Goal: Feedback & Contribution: Contribute content

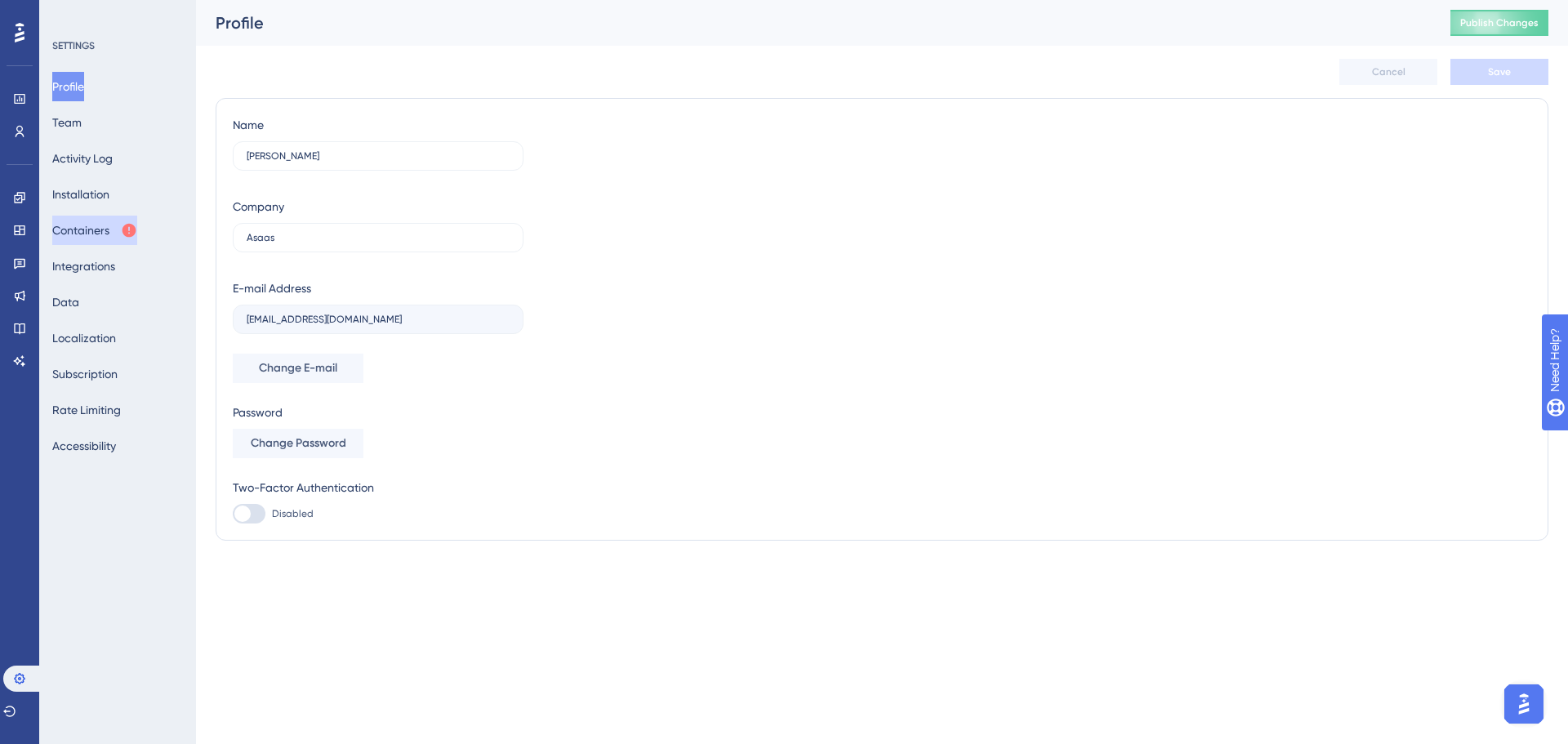
click at [103, 231] on button "Containers" at bounding box center [95, 230] width 85 height 29
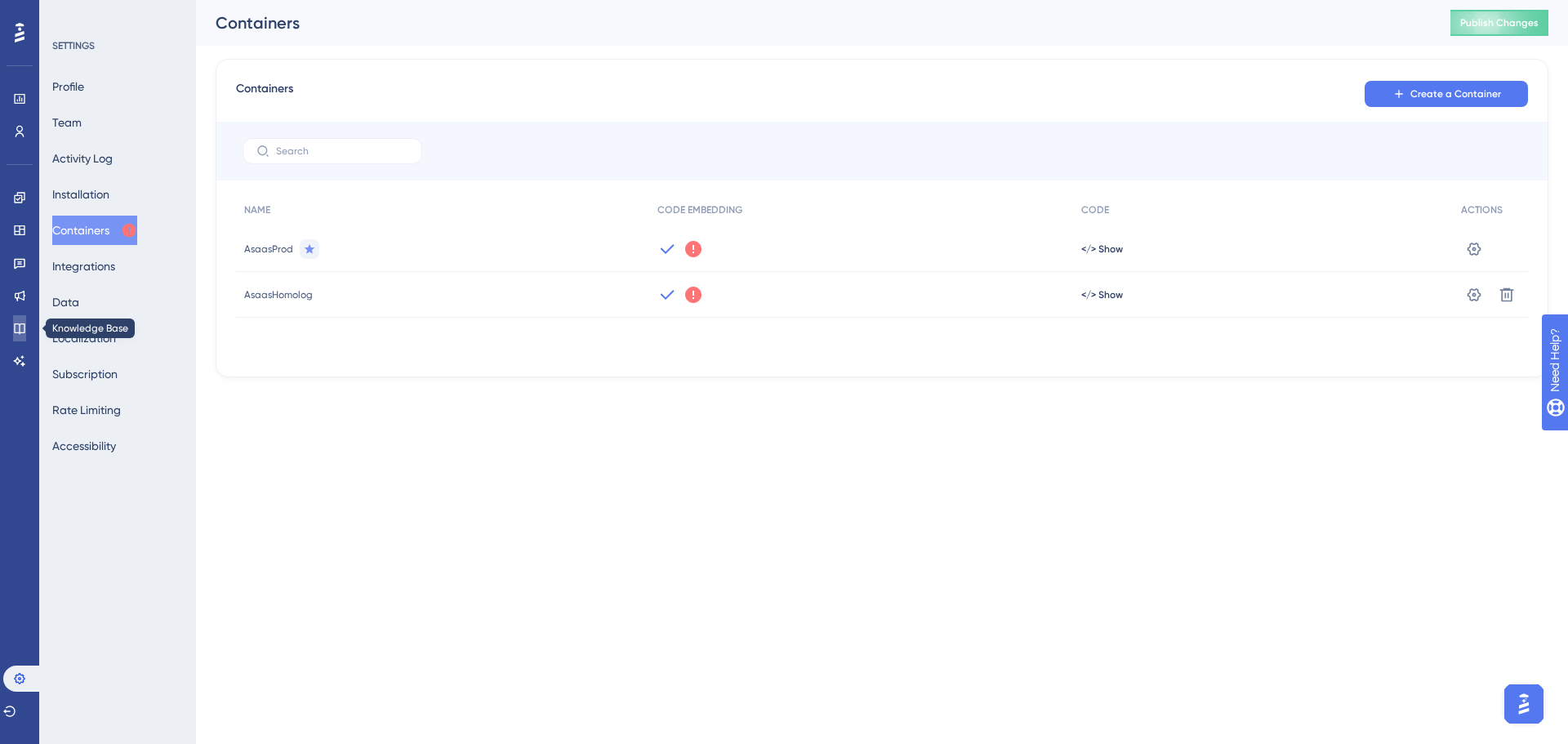
click at [21, 325] on icon at bounding box center [19, 327] width 13 height 13
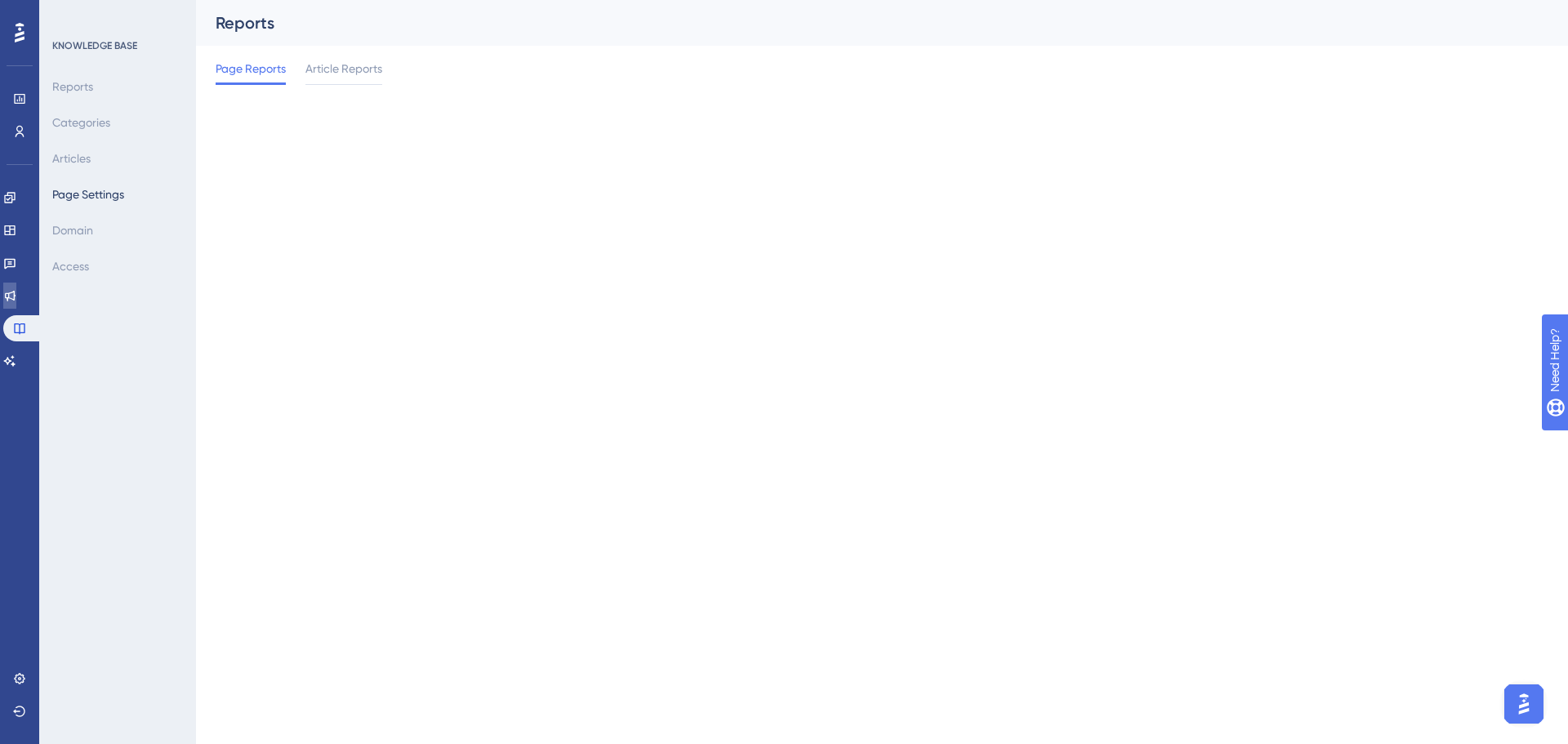
click at [15, 287] on link at bounding box center [9, 295] width 13 height 26
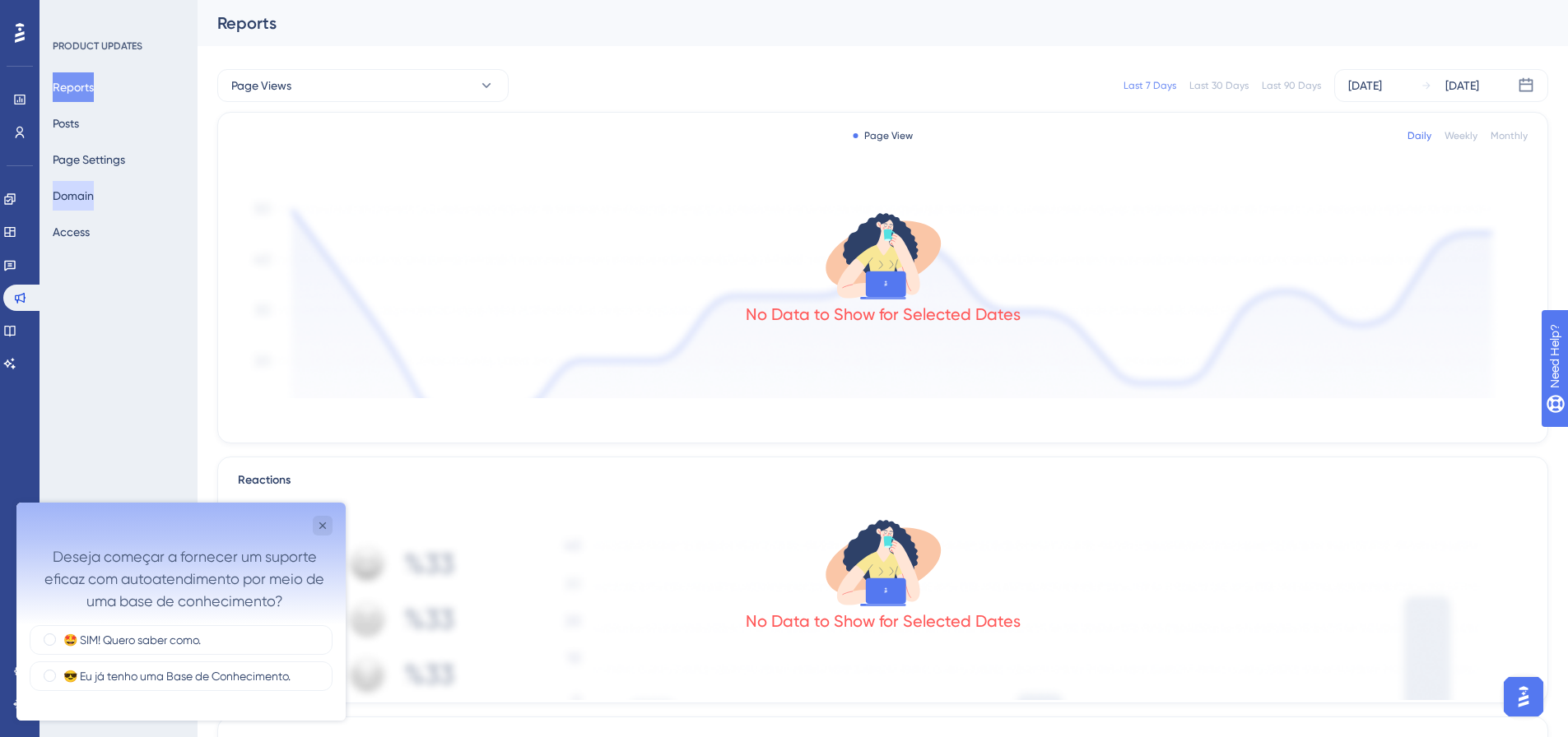
click at [89, 197] on button "Domain" at bounding box center [74, 196] width 41 height 30
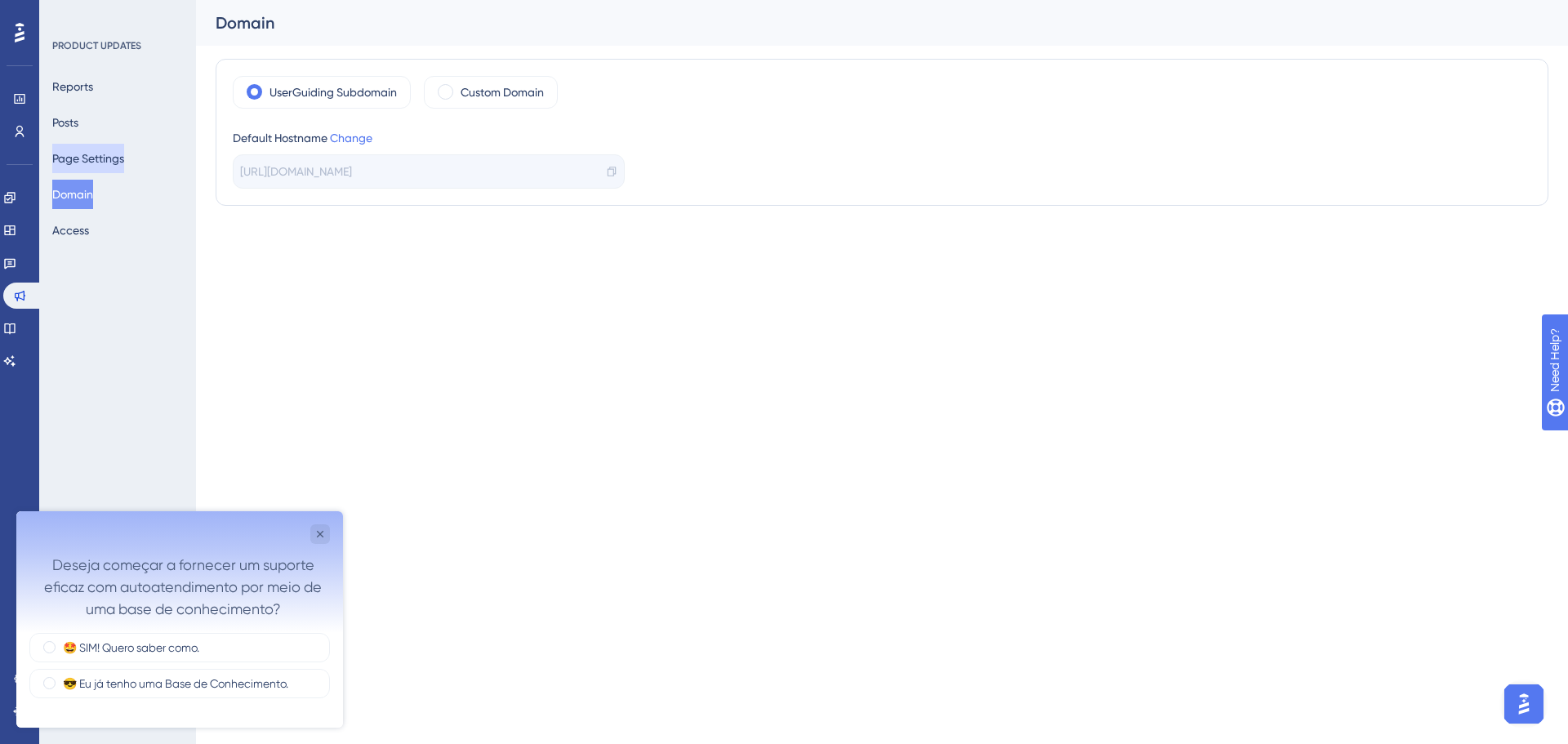
click at [86, 160] on button "Page Settings" at bounding box center [89, 158] width 72 height 29
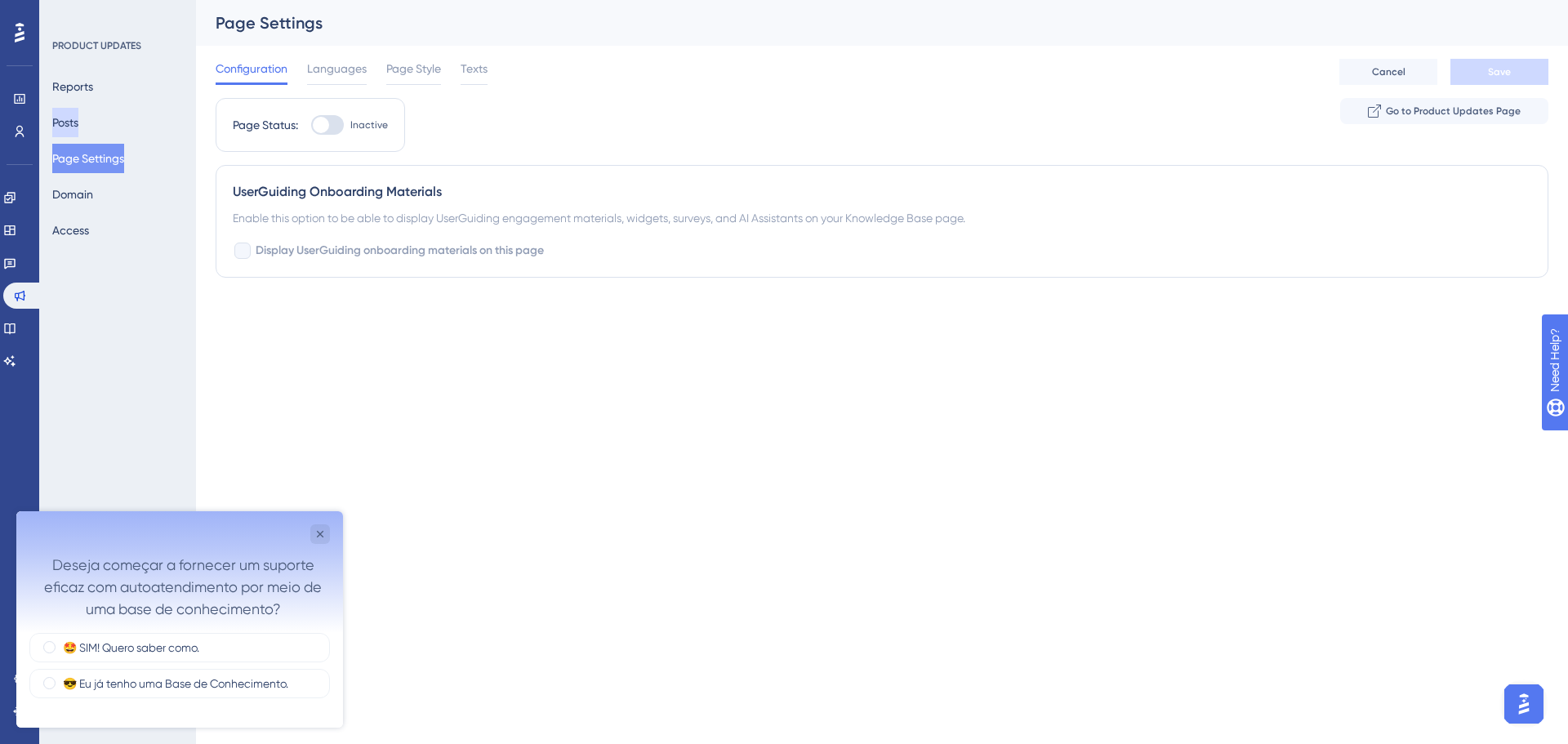
click at [78, 119] on button "Posts" at bounding box center [65, 122] width 26 height 29
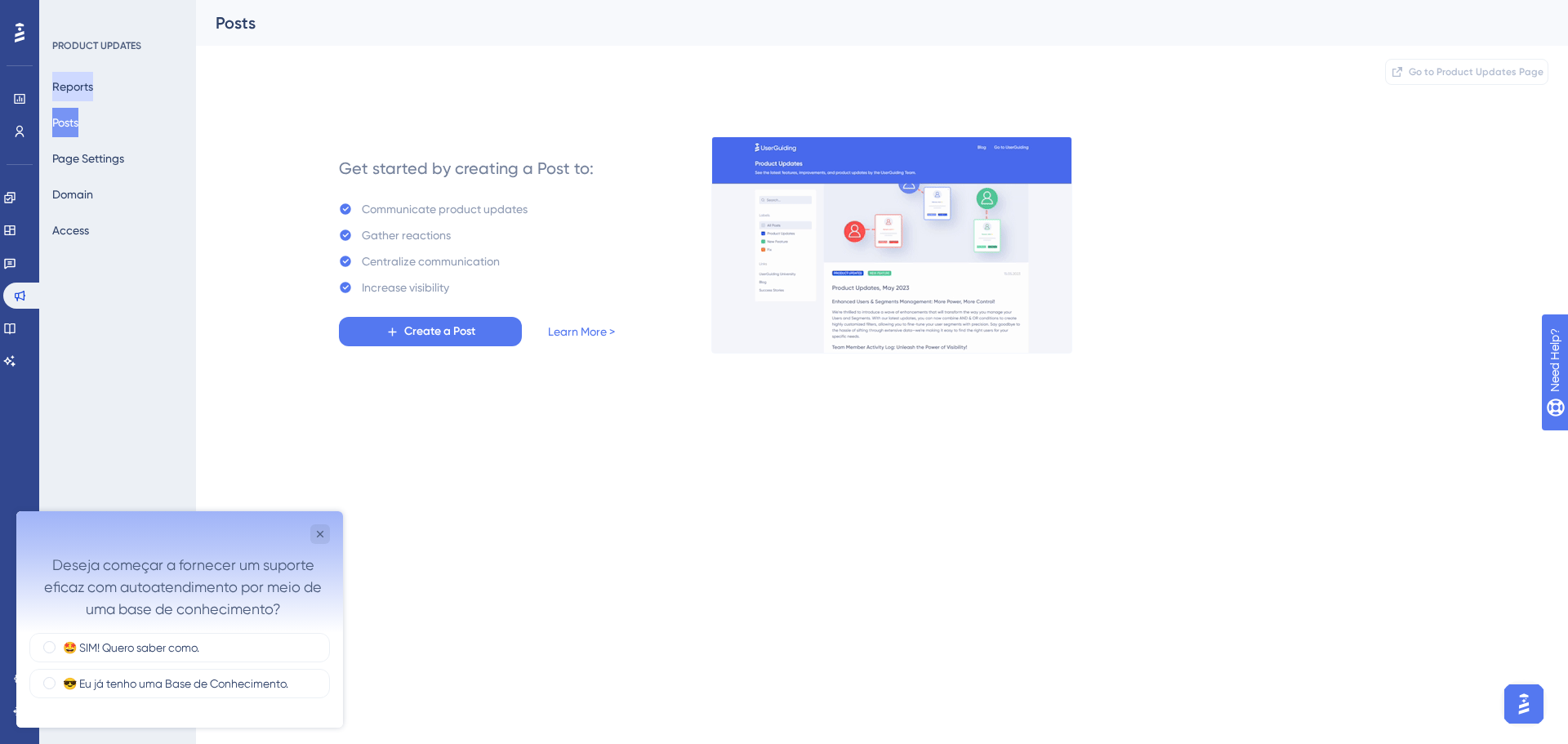
click at [83, 91] on button "Reports" at bounding box center [73, 87] width 41 height 29
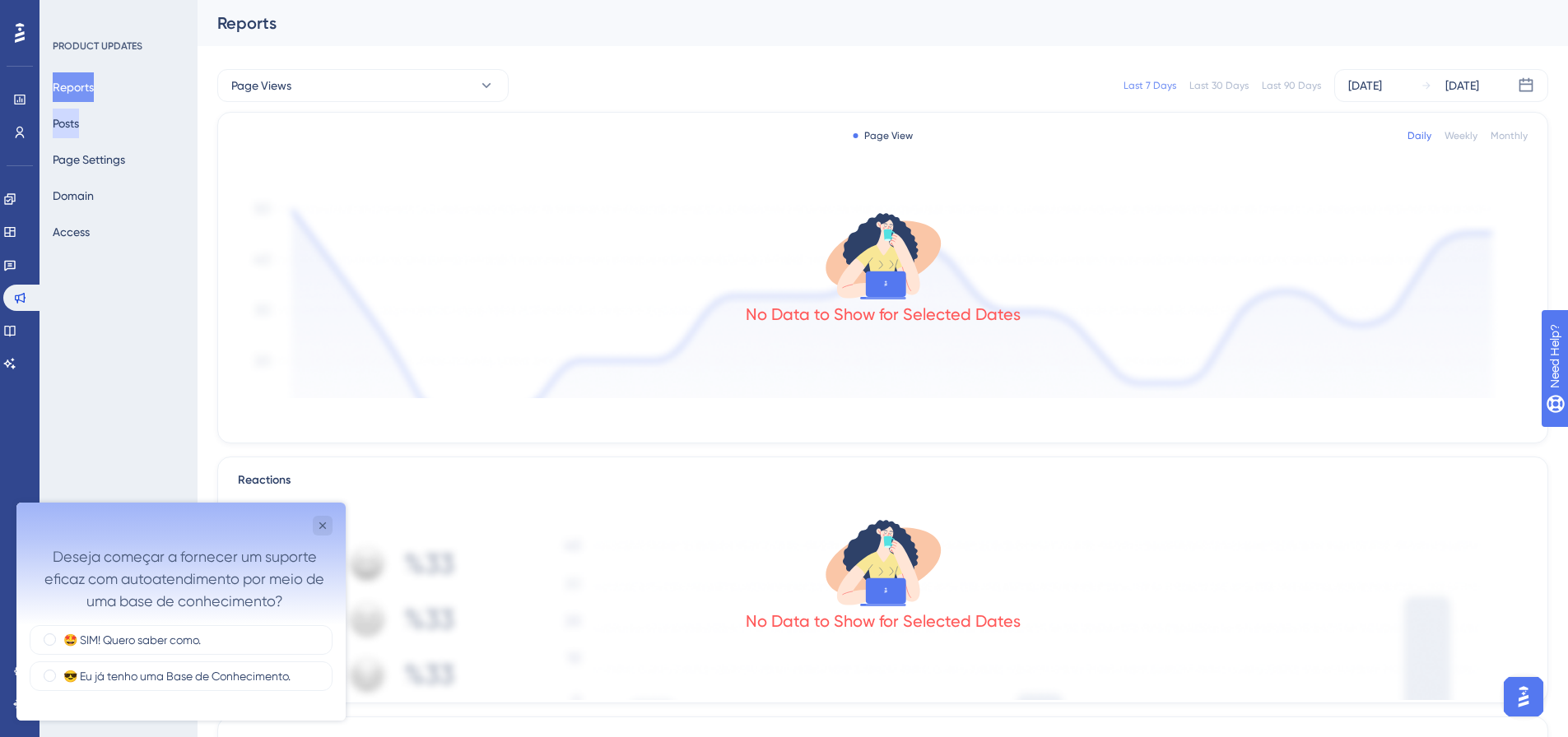
click at [79, 122] on button "Posts" at bounding box center [66, 123] width 27 height 30
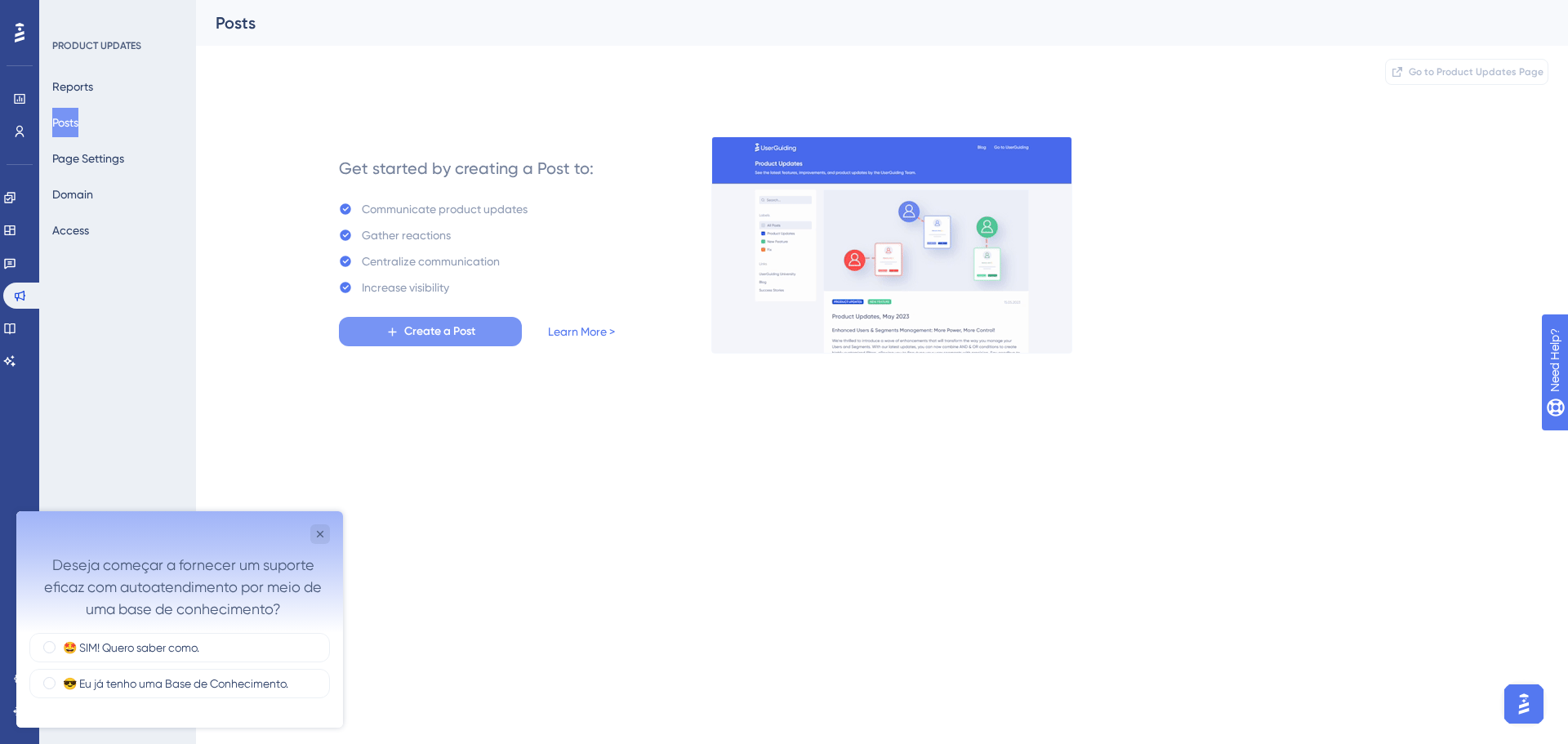
click at [371, 335] on button "Create a Post" at bounding box center [430, 331] width 183 height 29
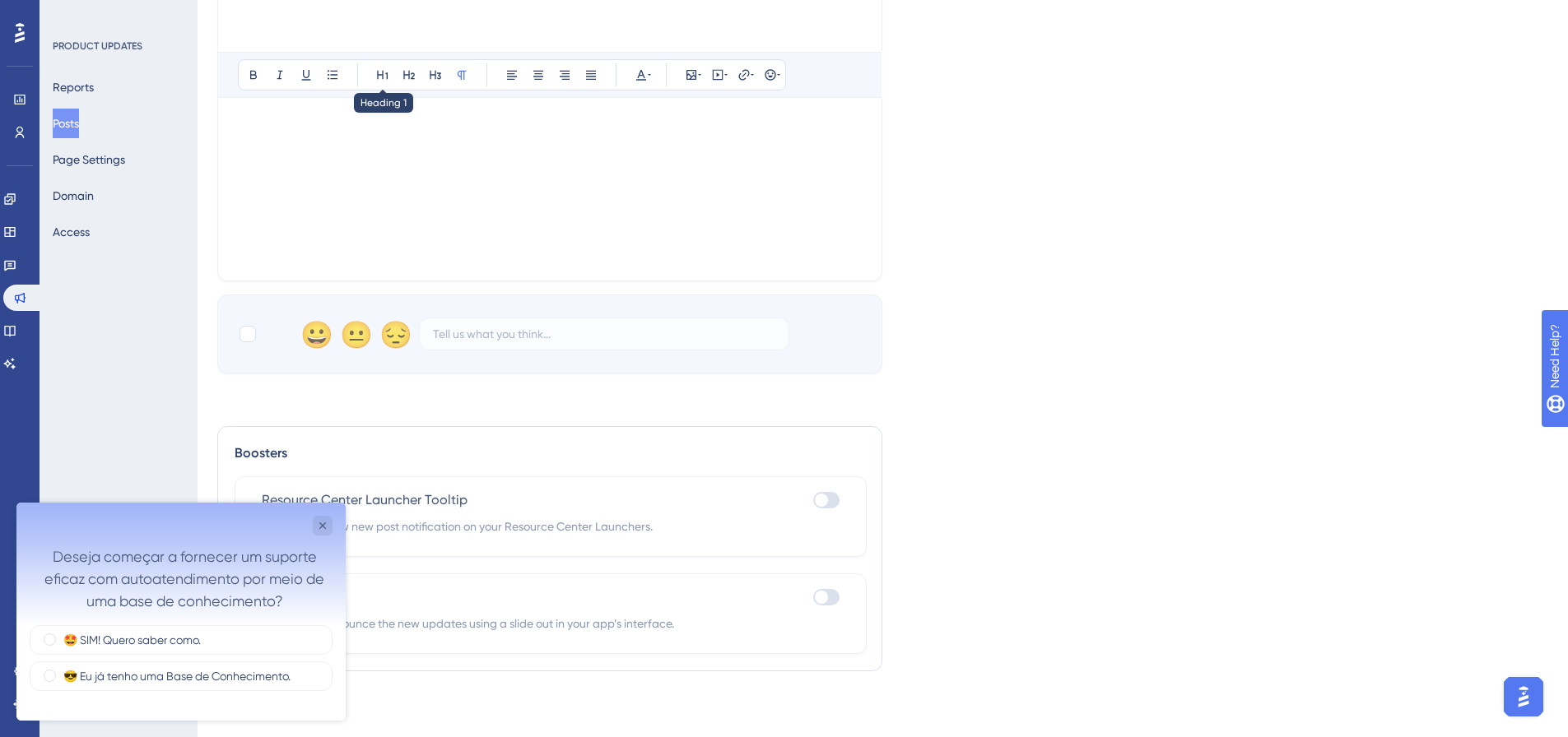
scroll to position [514, 0]
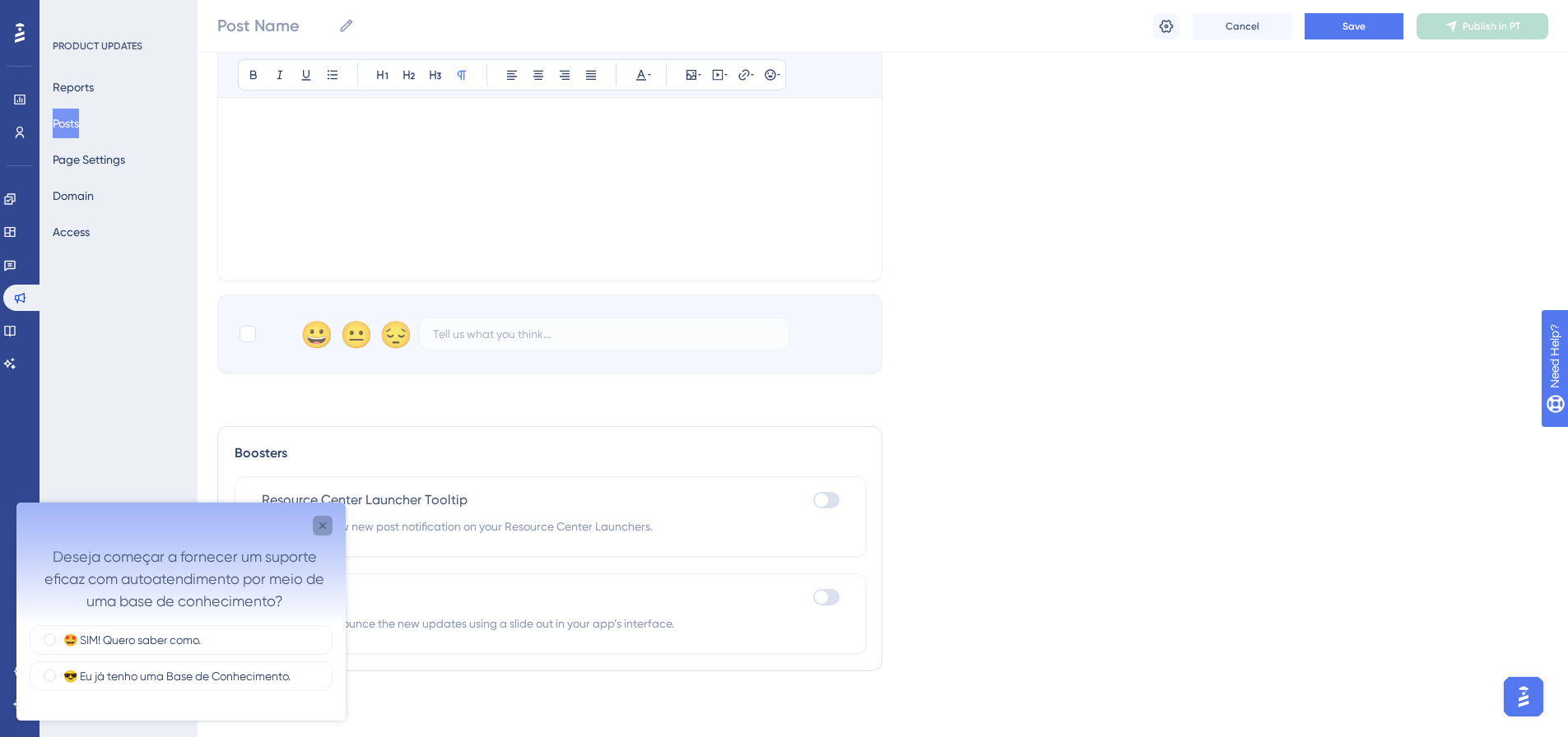
click at [319, 527] on icon "Close survey" at bounding box center [322, 525] width 13 height 13
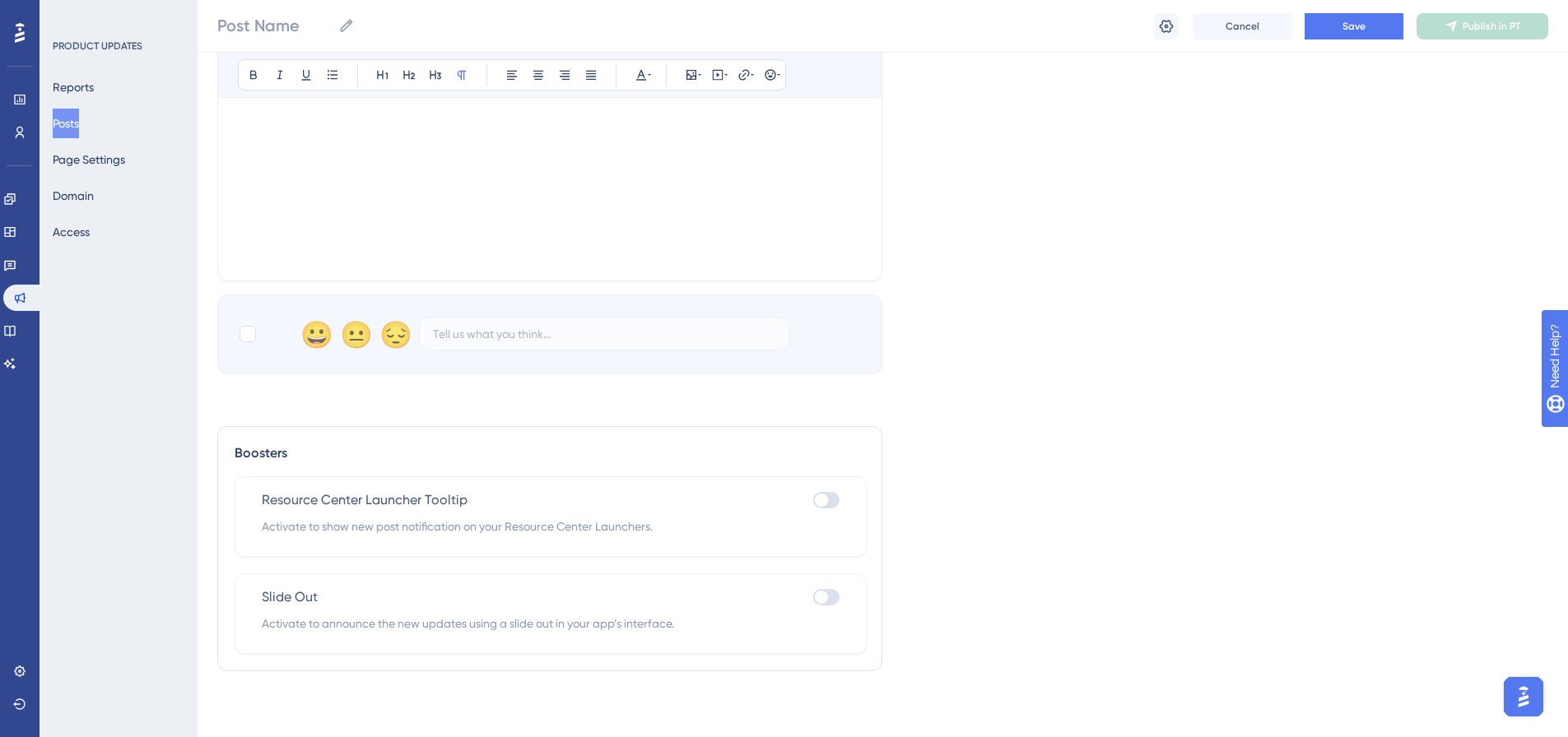
click at [124, 47] on div "PRODUCT UPDATES" at bounding box center [97, 45] width 90 height 13
click at [23, 300] on icon at bounding box center [19, 297] width 13 height 13
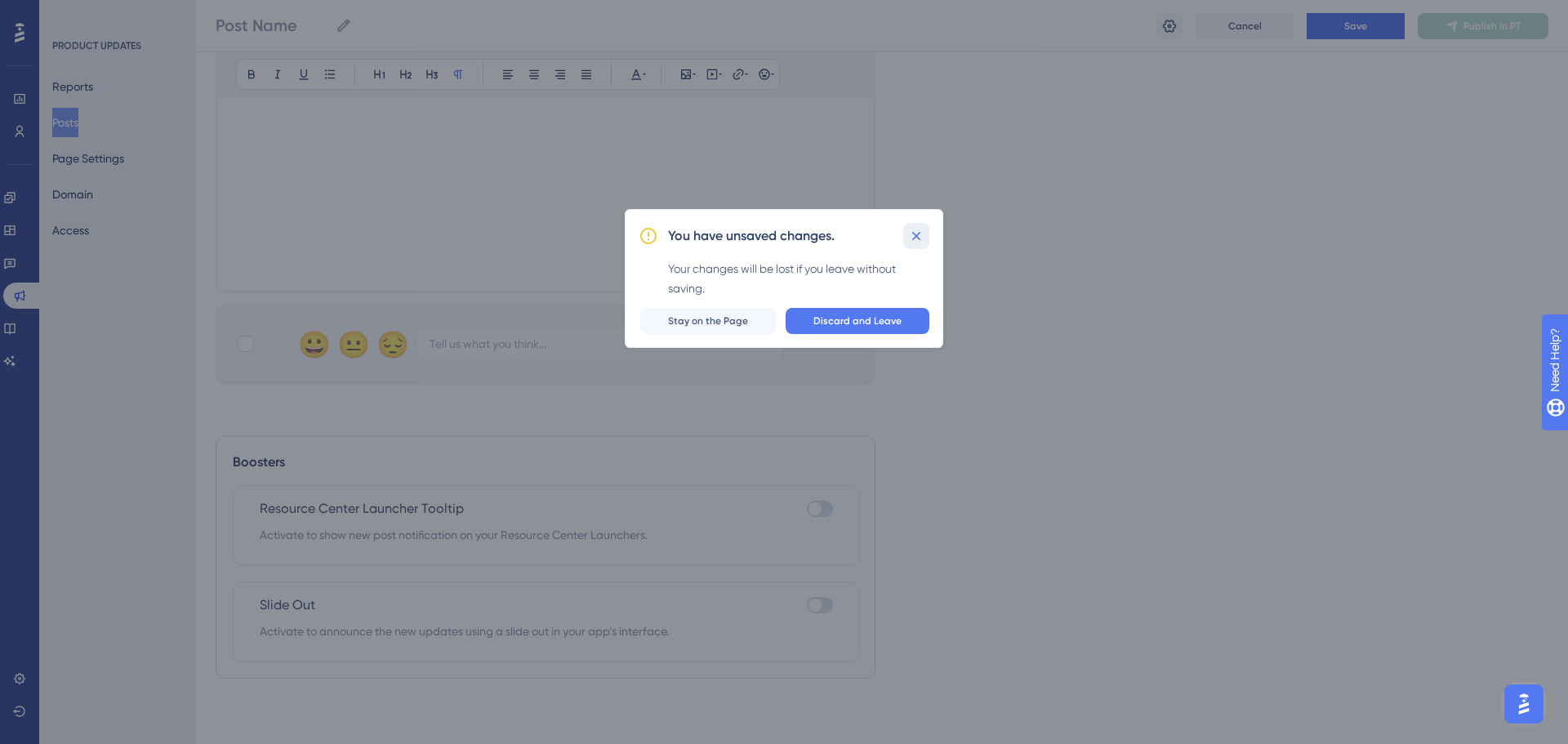
drag, startPoint x: 920, startPoint y: 232, endPoint x: 873, endPoint y: 241, distance: 47.9
click at [919, 232] on icon at bounding box center [916, 235] width 17 height 17
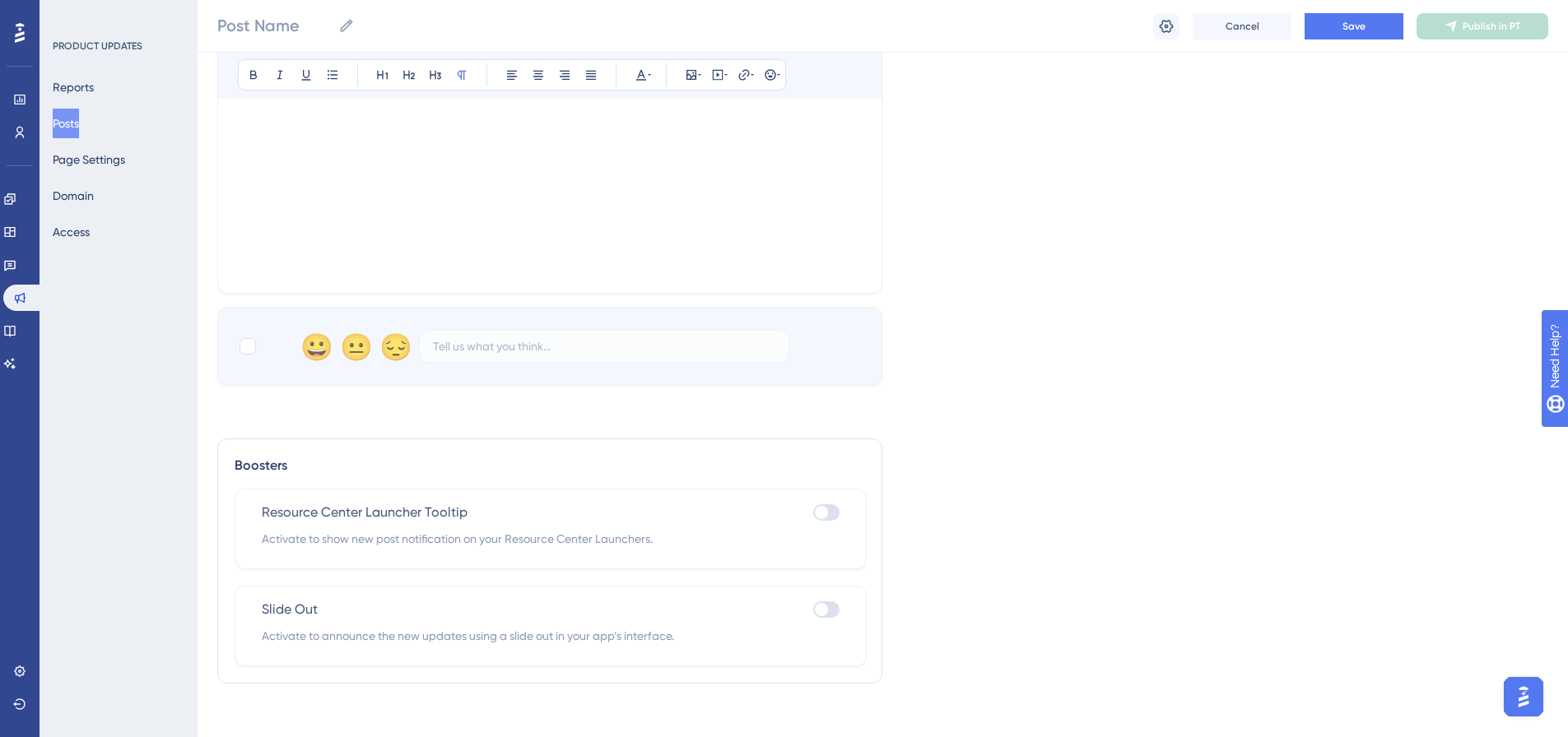
click at [828, 513] on div at bounding box center [826, 512] width 27 height 17
click at [813, 513] on input "checkbox" at bounding box center [812, 513] width 1 height 1
checkbox input "true"
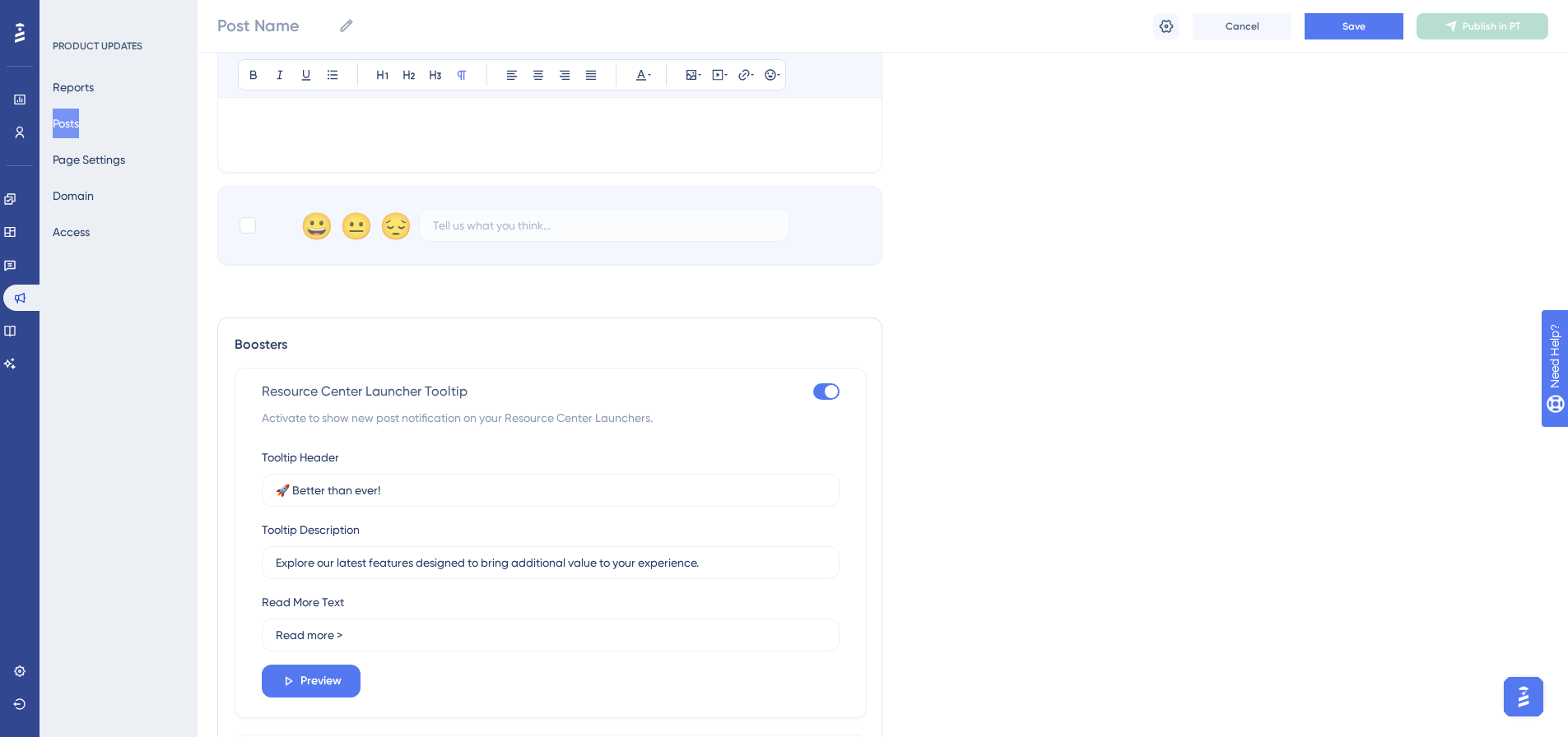
scroll to position [665, 0]
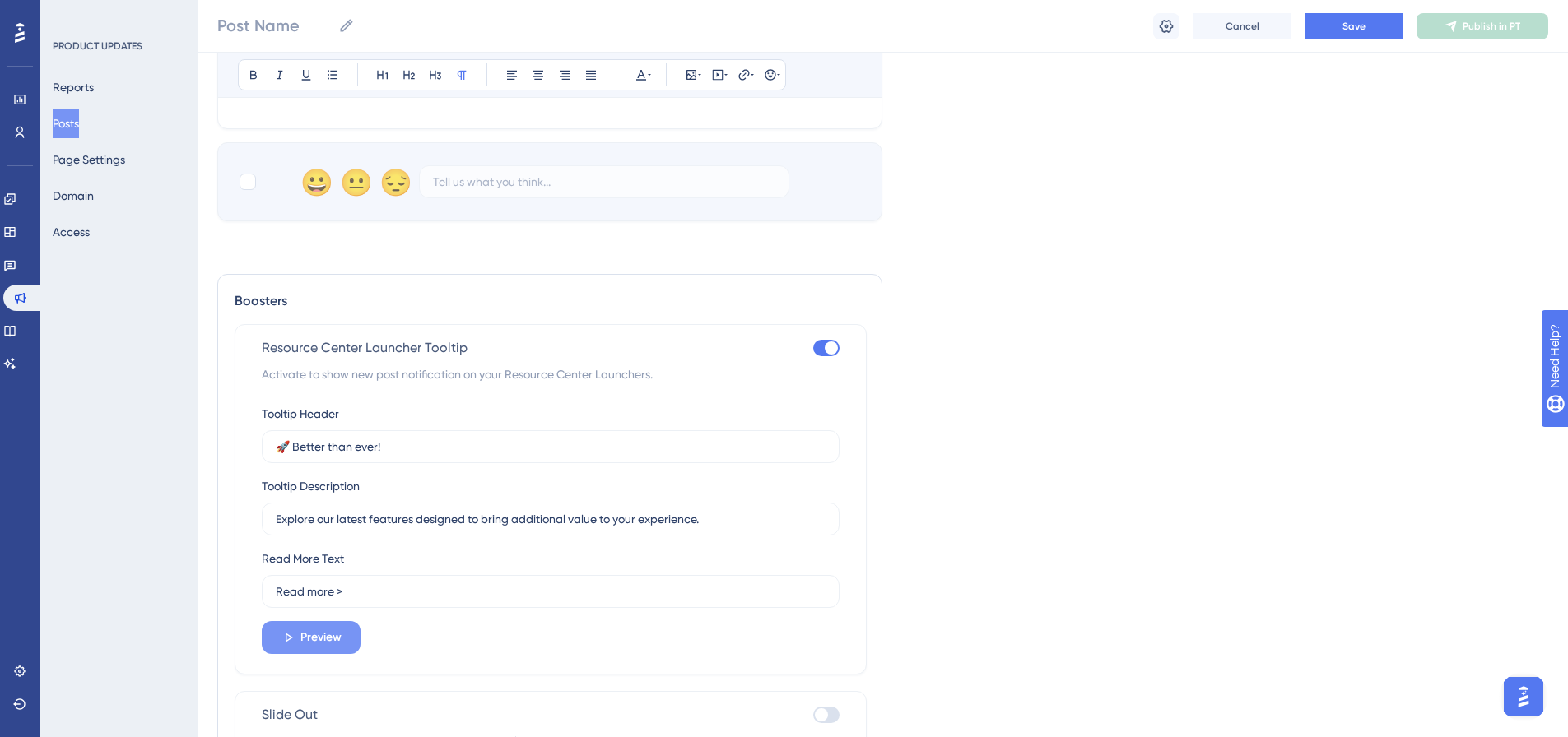
click at [305, 643] on span "Preview" at bounding box center [321, 638] width 41 height 20
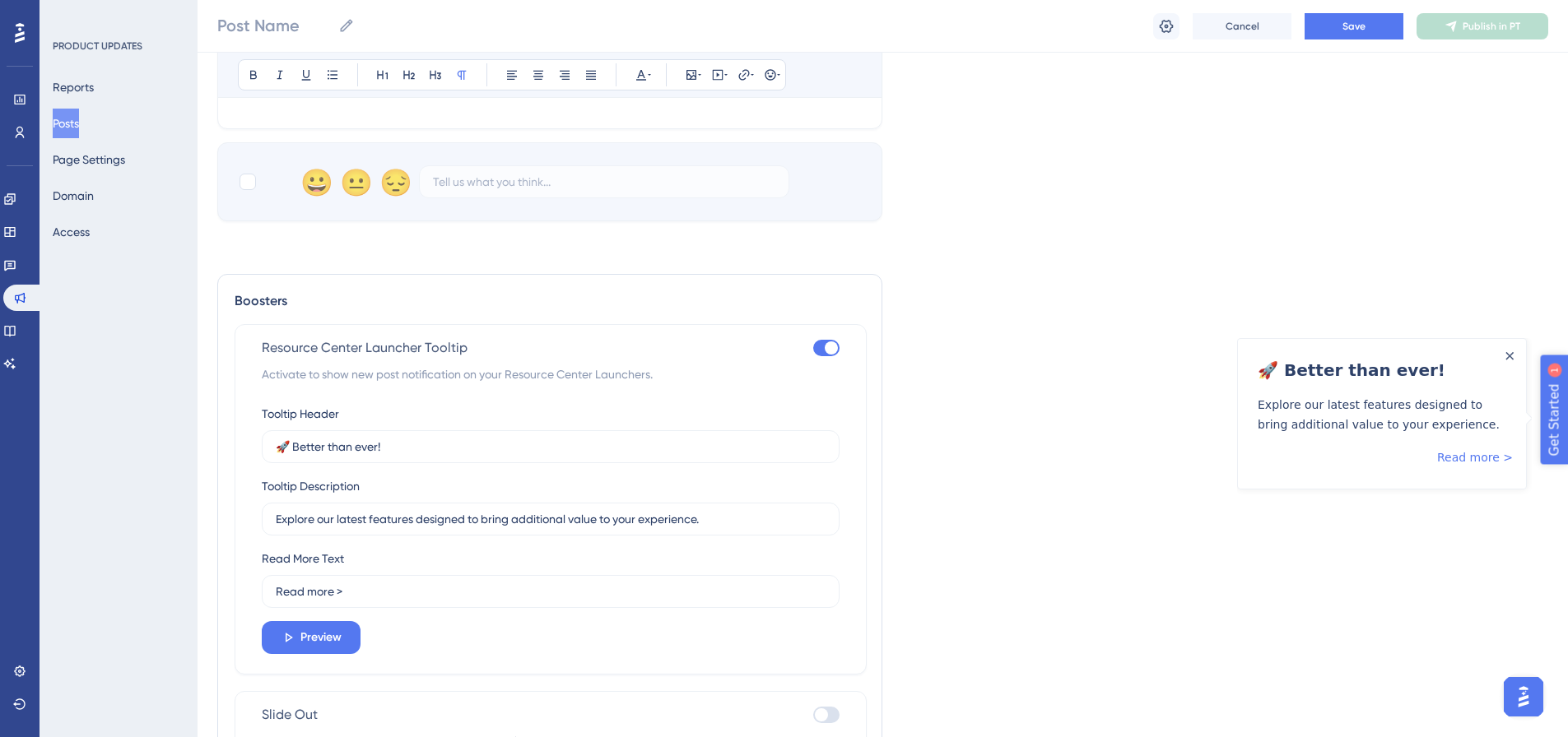
click at [1579, 479] on span "Get Started" at bounding box center [1585, 478] width 73 height 20
click at [1498, 455] on link "Read more >" at bounding box center [1474, 457] width 76 height 20
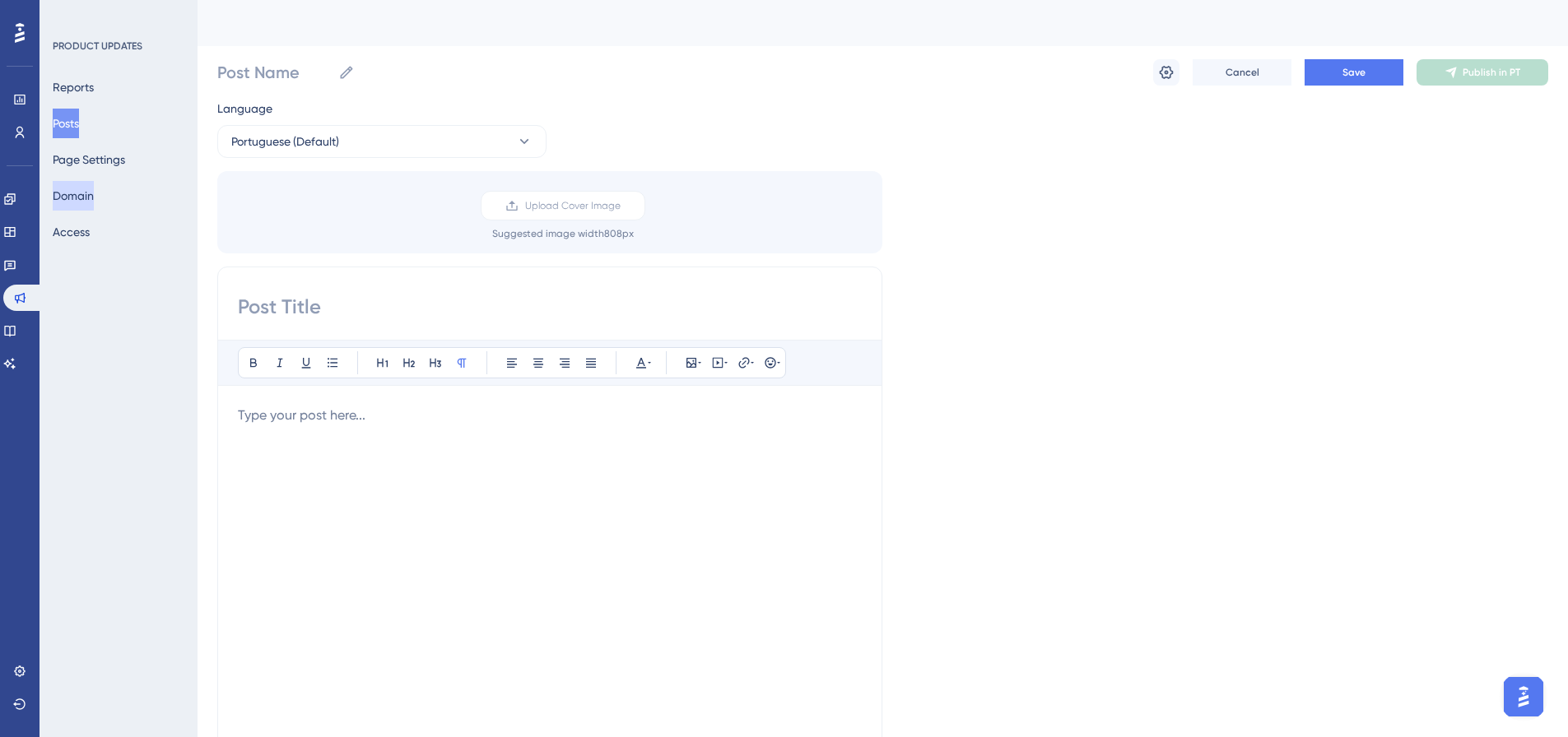
click at [94, 201] on button "Domain" at bounding box center [74, 196] width 41 height 30
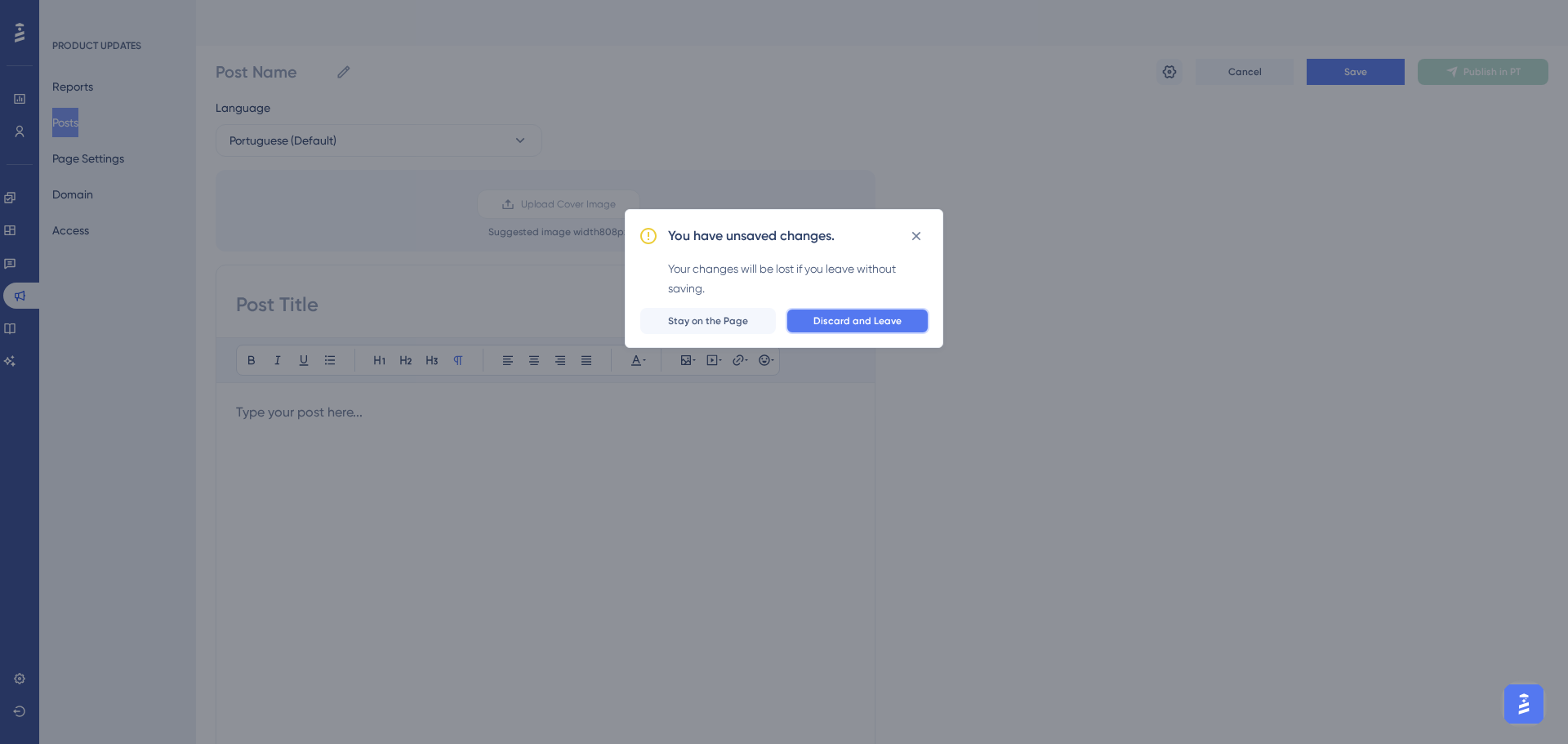
click at [826, 321] on span "Discard and Leave" at bounding box center [858, 320] width 88 height 13
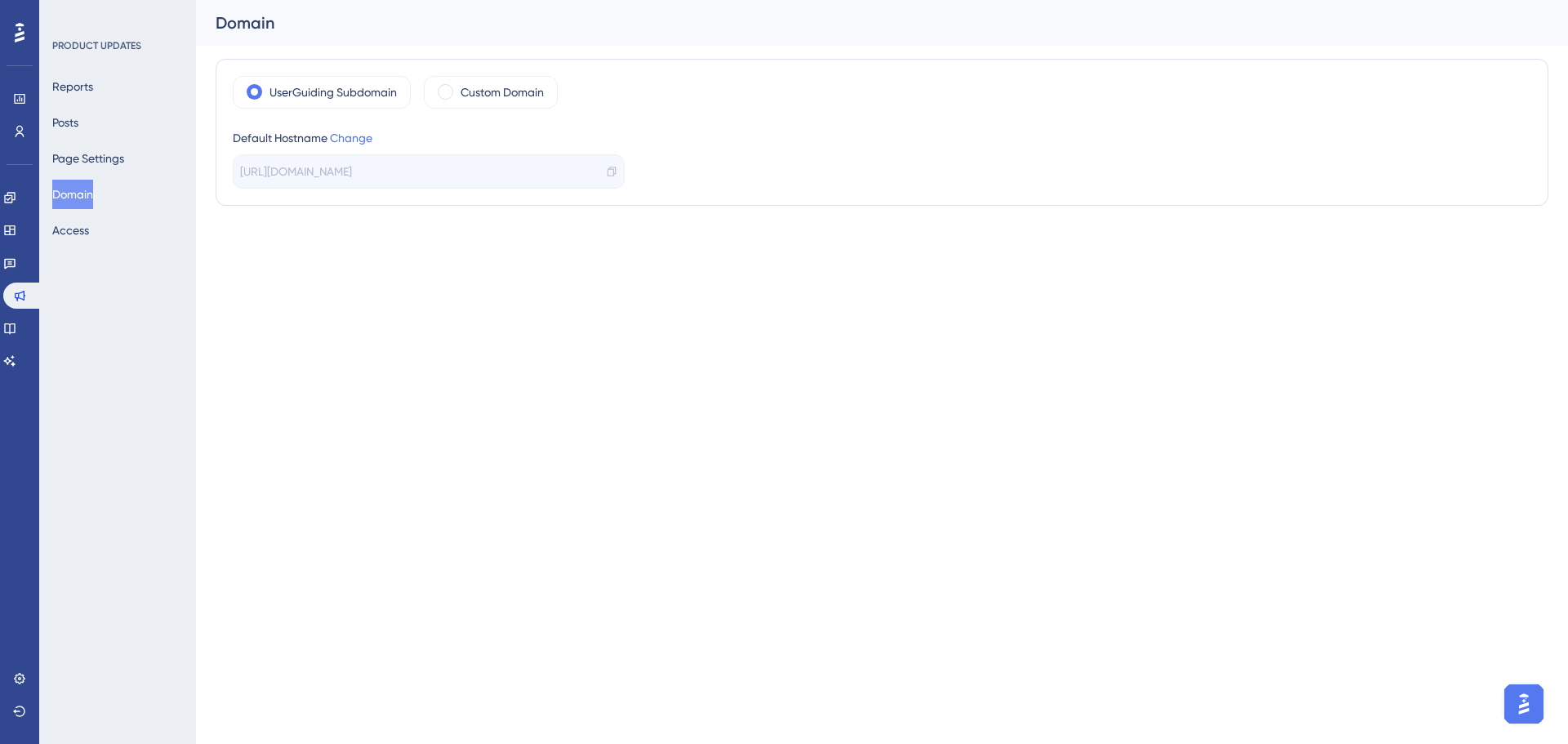
click at [352, 173] on span "[URL][DOMAIN_NAME]" at bounding box center [296, 172] width 112 height 20
click at [446, 92] on span at bounding box center [445, 92] width 16 height 16
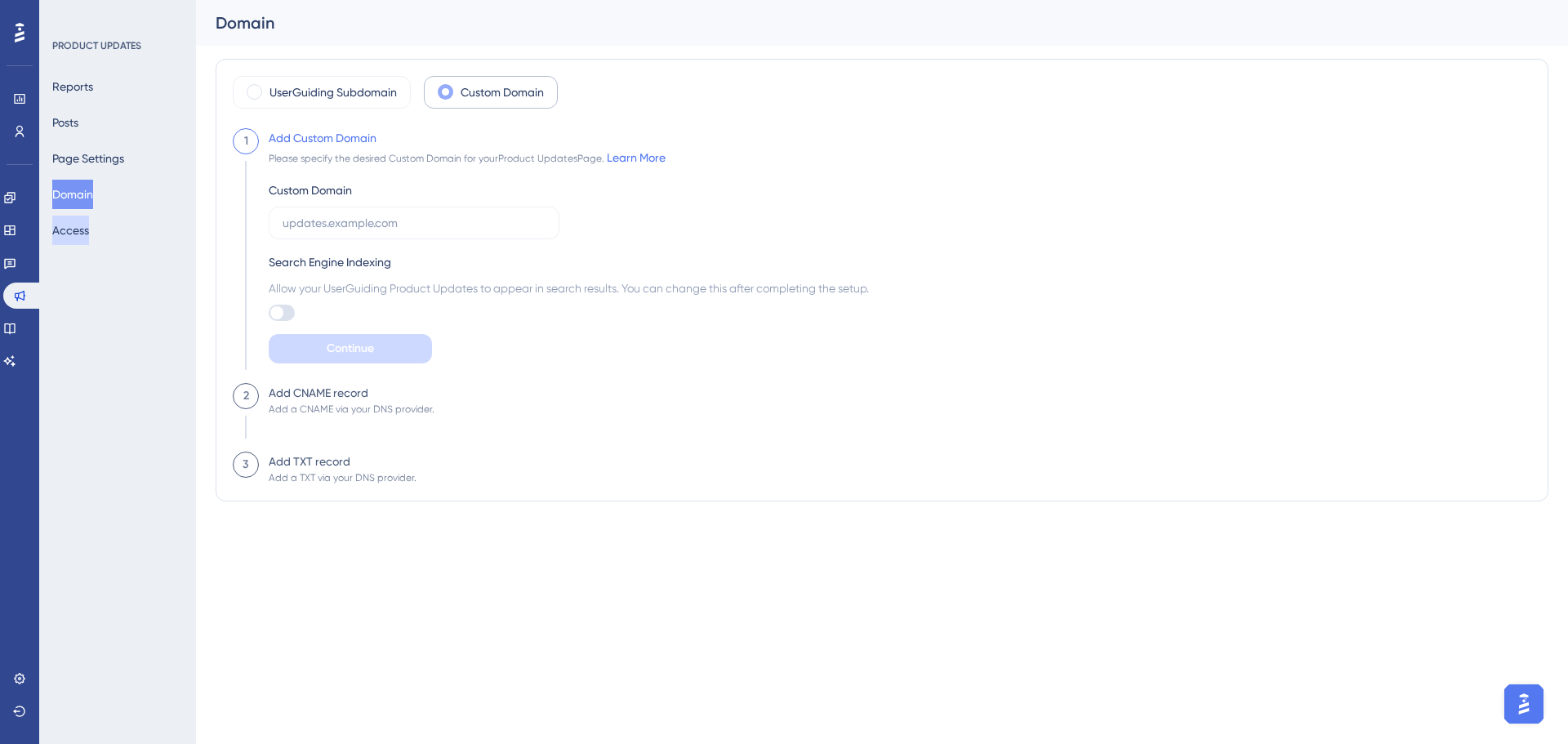
click at [72, 230] on button "Access" at bounding box center [71, 230] width 37 height 29
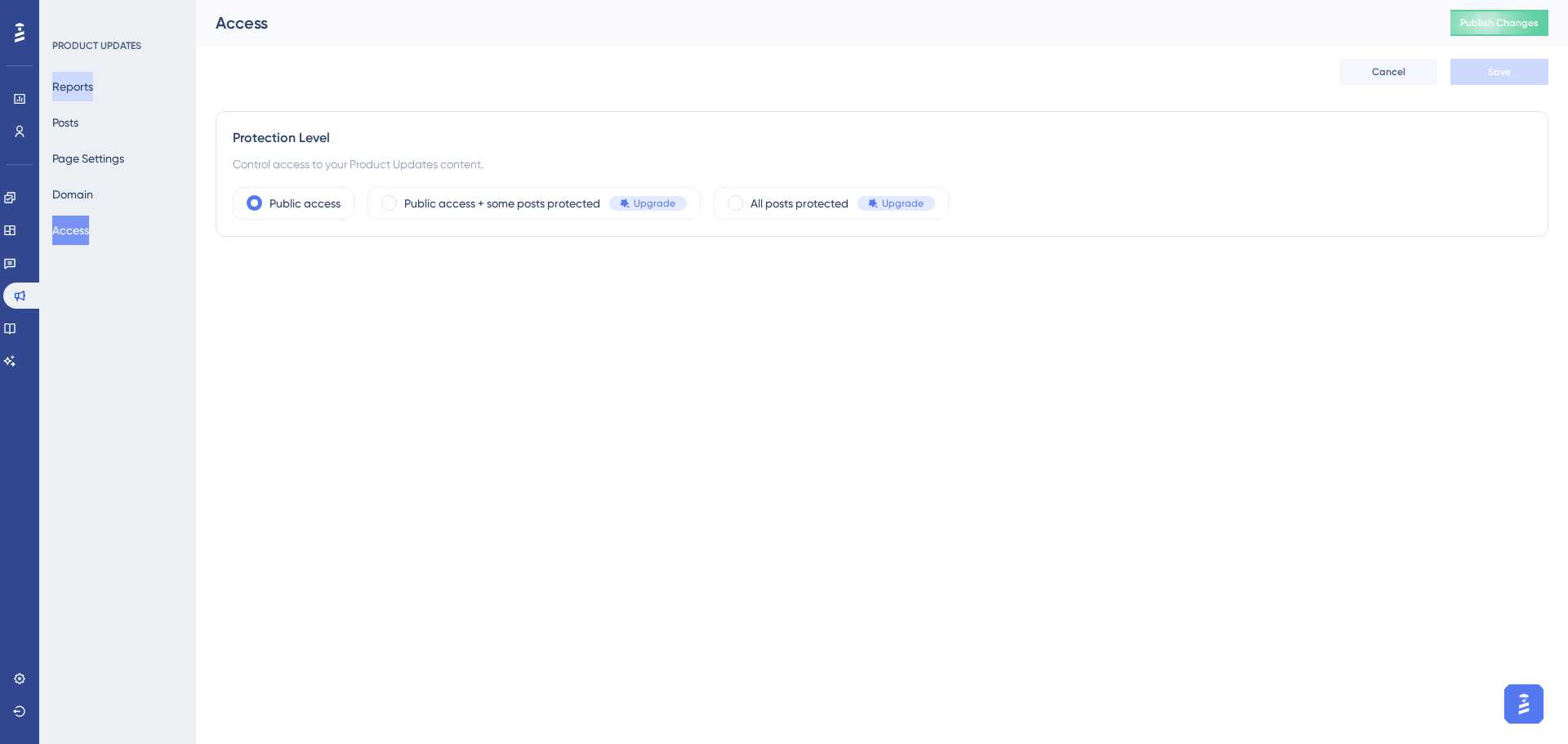
click at [83, 80] on button "Reports" at bounding box center [73, 87] width 41 height 29
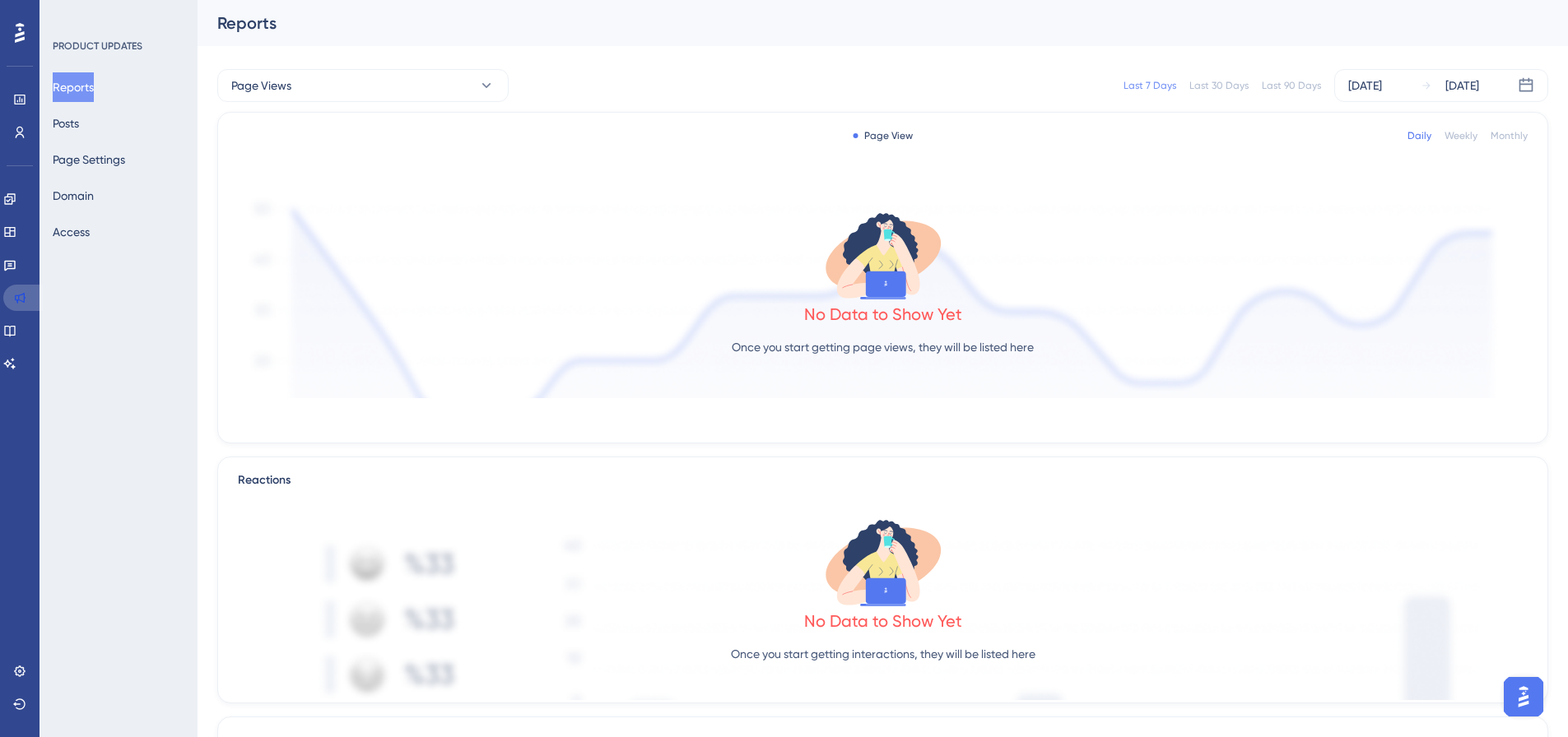
click at [23, 296] on icon at bounding box center [19, 297] width 13 height 13
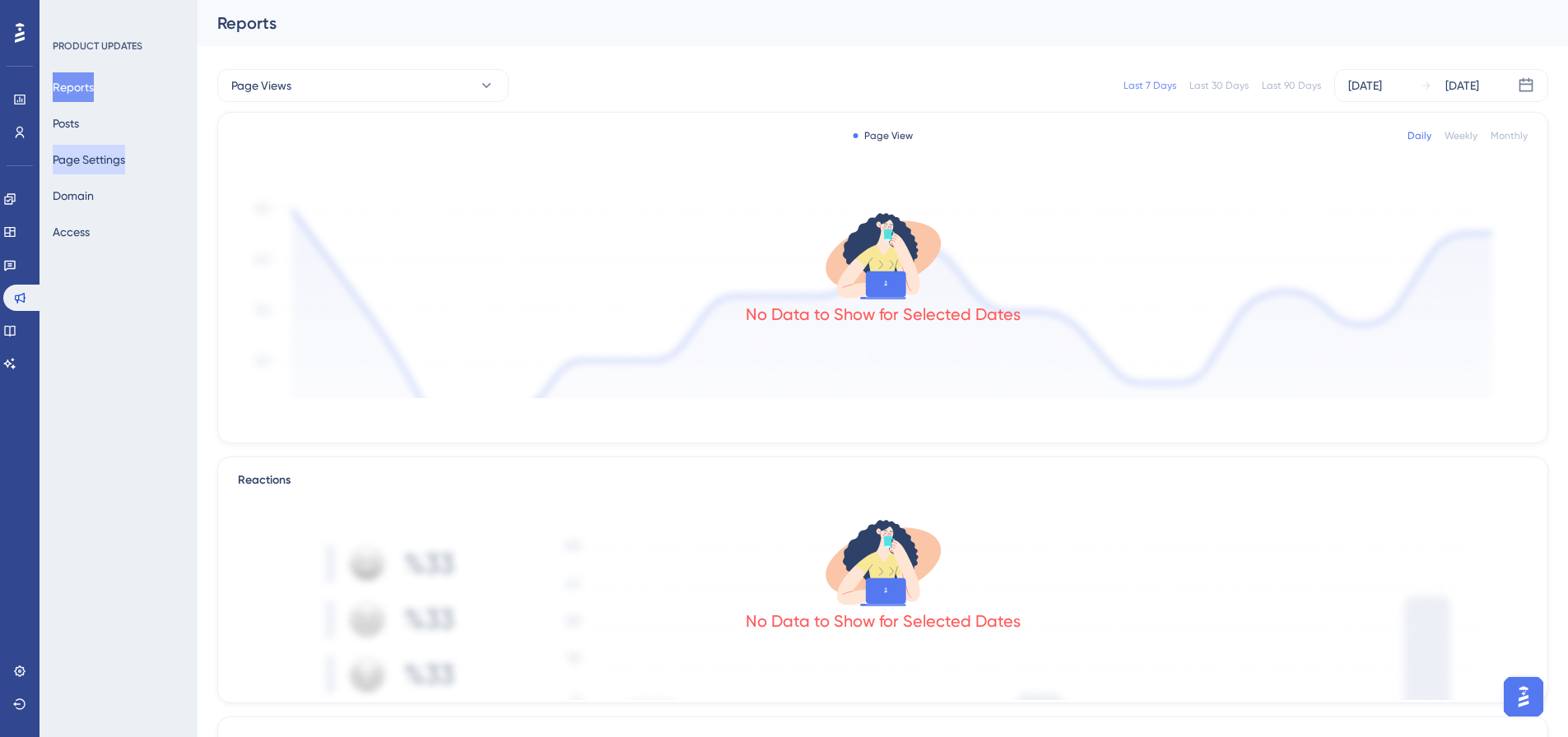
click at [123, 159] on button "Page Settings" at bounding box center [90, 159] width 73 height 30
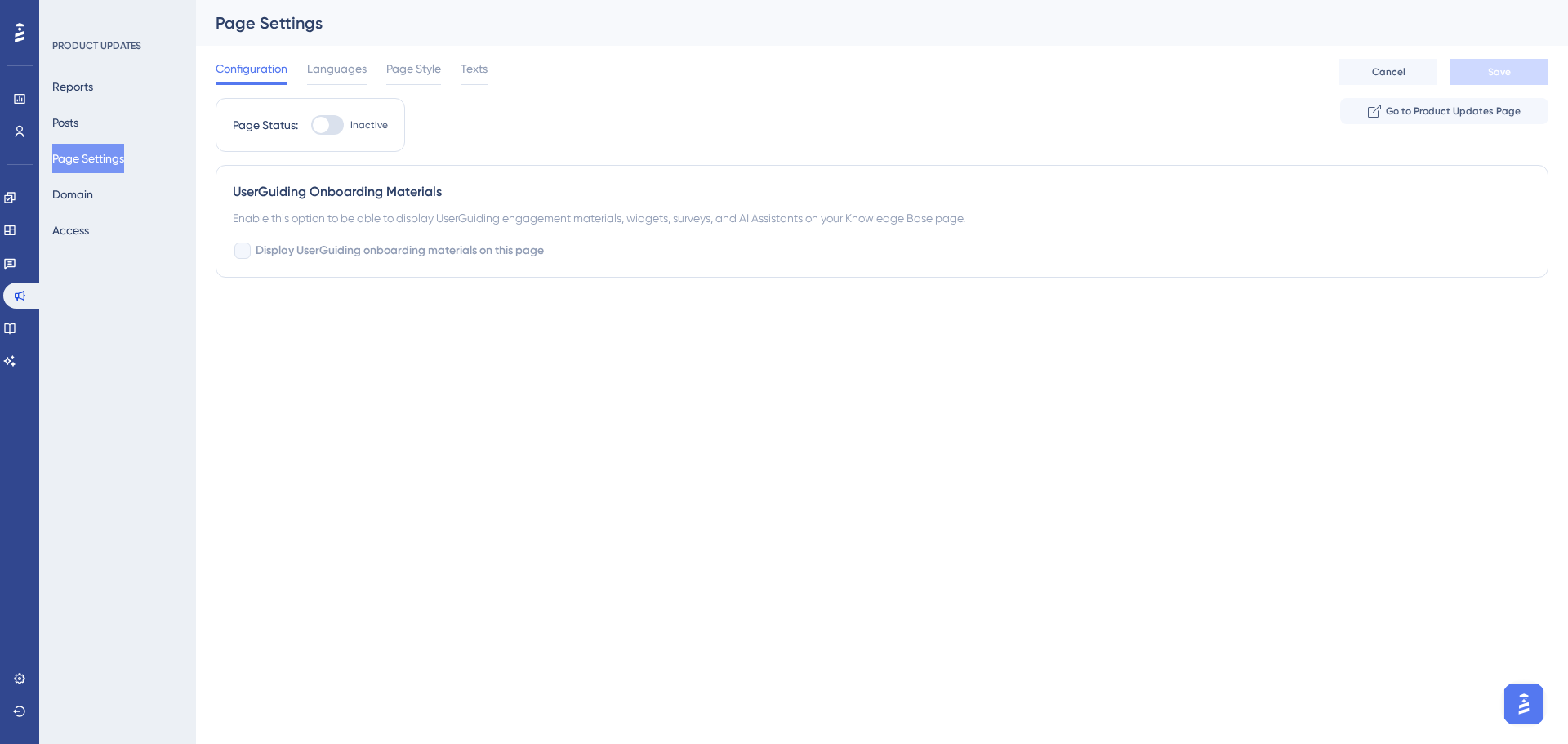
click at [104, 128] on div "Reports Posts Page Settings Domain Access" at bounding box center [118, 158] width 132 height 173
click at [78, 122] on button "Posts" at bounding box center [65, 122] width 26 height 29
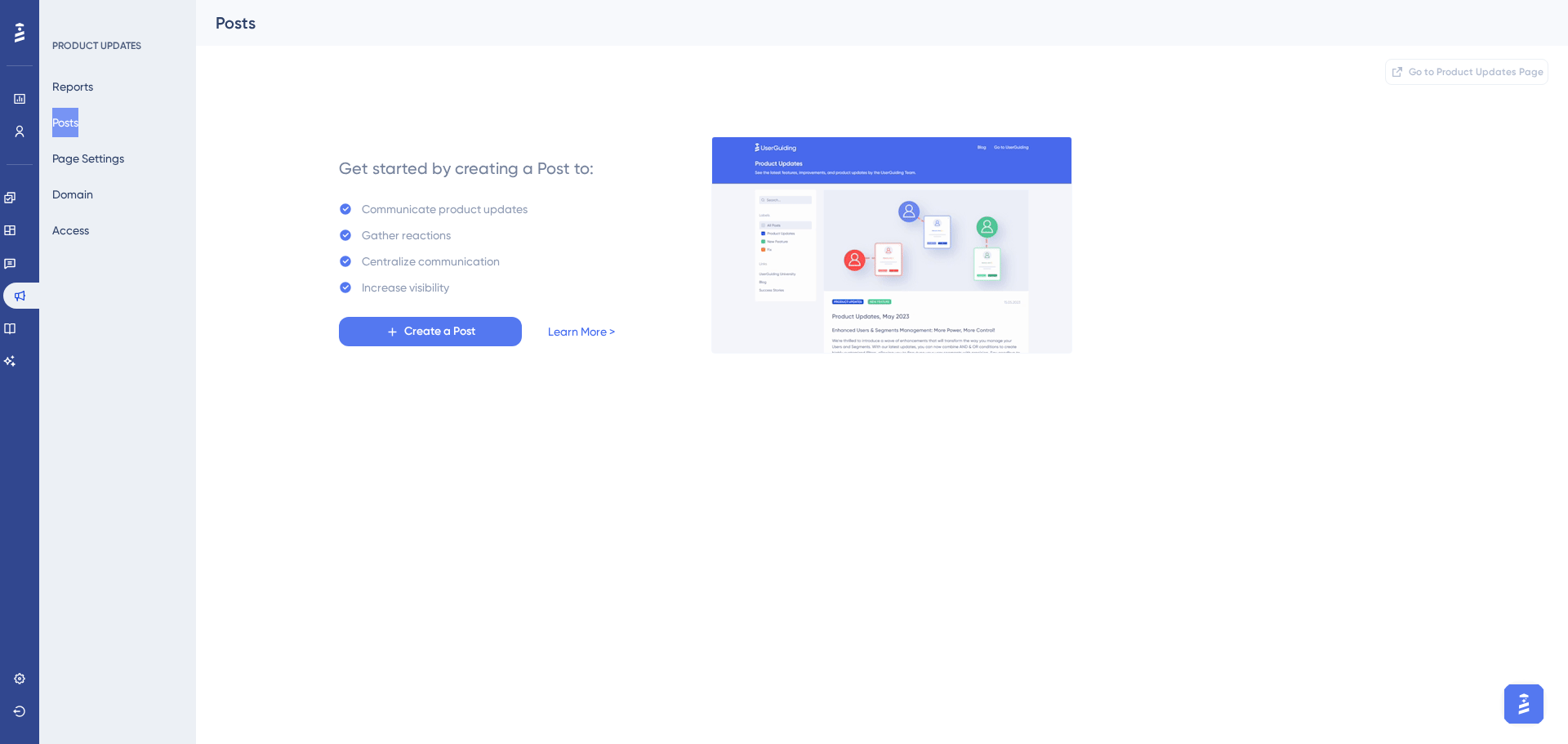
click at [567, 339] on link "Learn More >" at bounding box center [581, 331] width 67 height 20
